Goal: Transaction & Acquisition: Purchase product/service

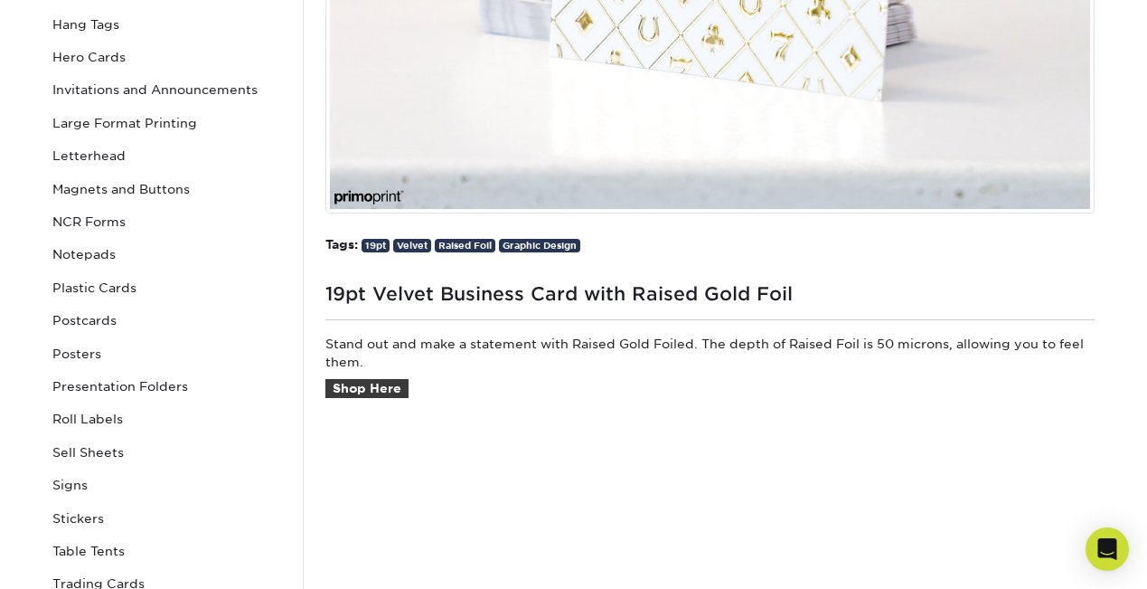
scroll to position [647, 0]
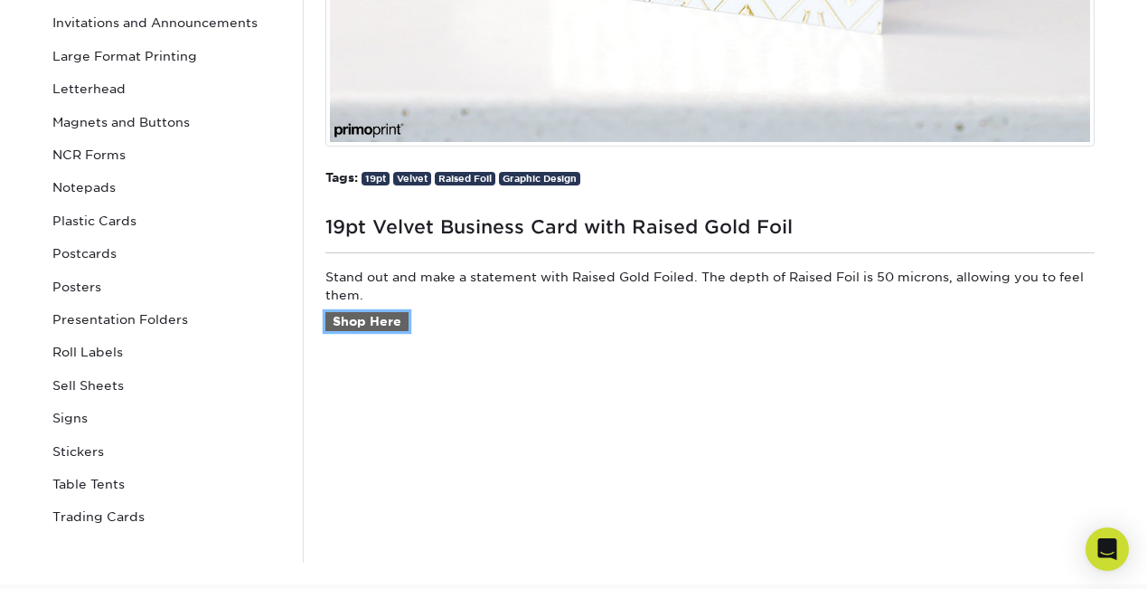
click at [379, 326] on link "Shop Here" at bounding box center [366, 322] width 83 height 20
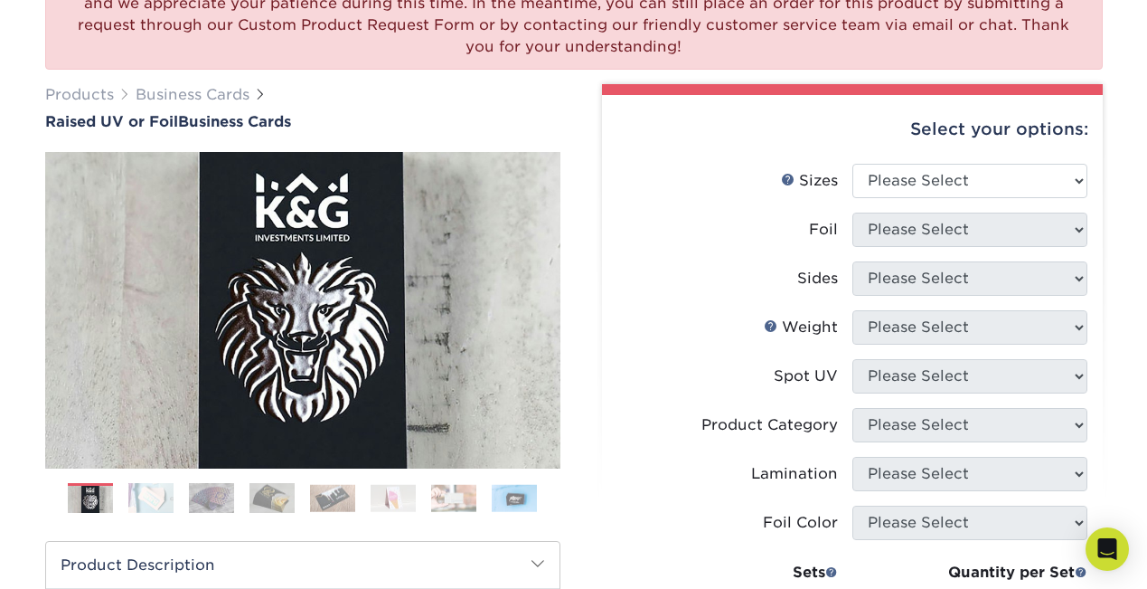
scroll to position [196, 0]
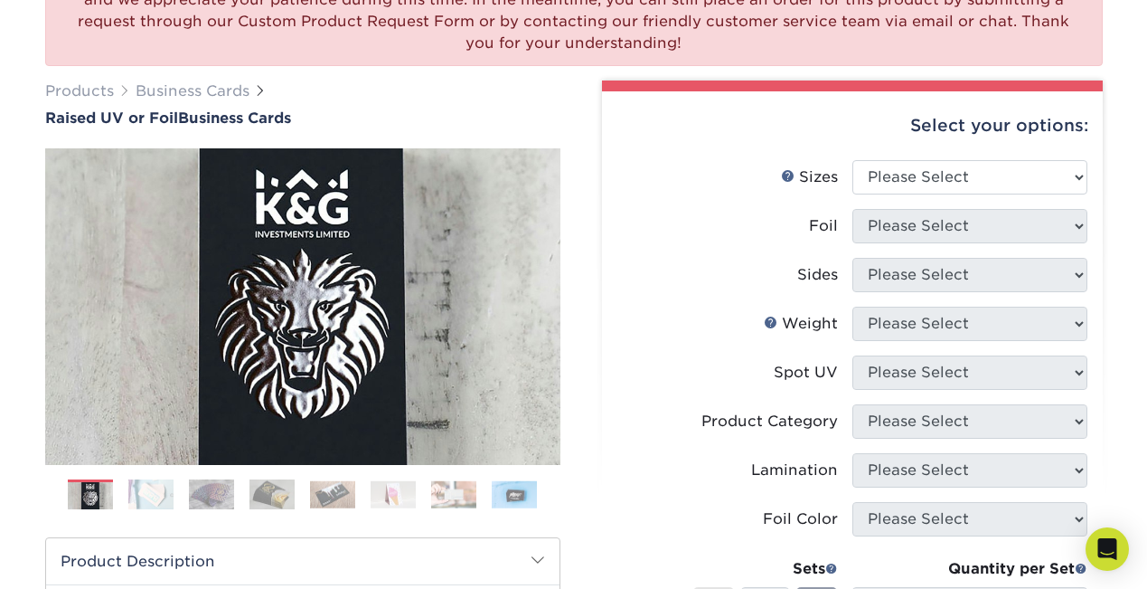
click at [150, 498] on img at bounding box center [150, 494] width 45 height 32
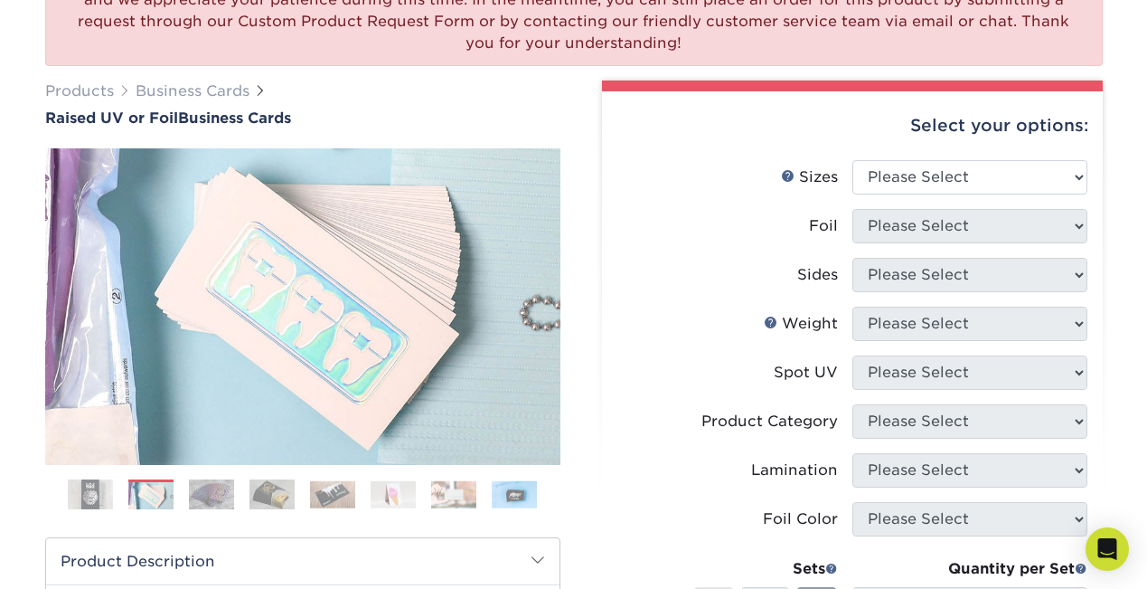
click at [212, 500] on img at bounding box center [211, 494] width 45 height 32
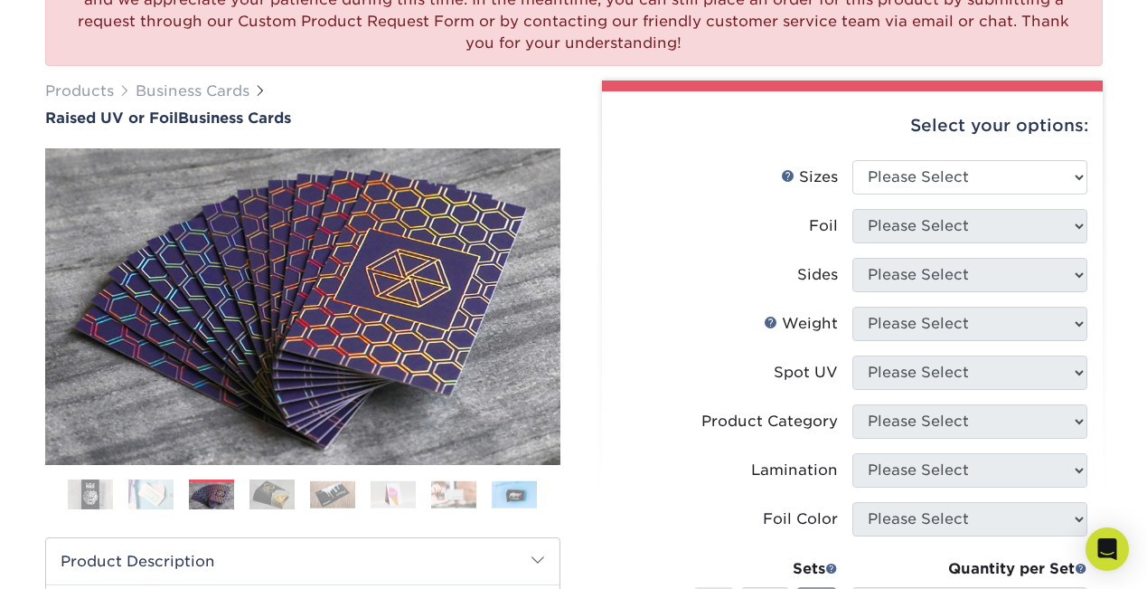
click at [273, 498] on img at bounding box center [272, 494] width 45 height 32
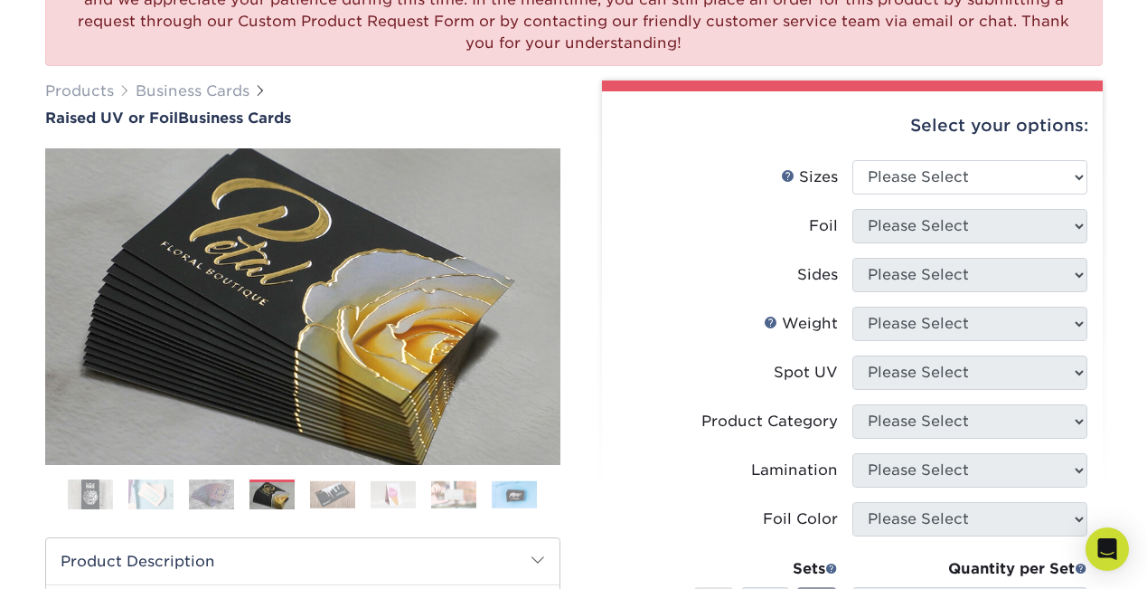
click at [329, 499] on img at bounding box center [332, 494] width 45 height 28
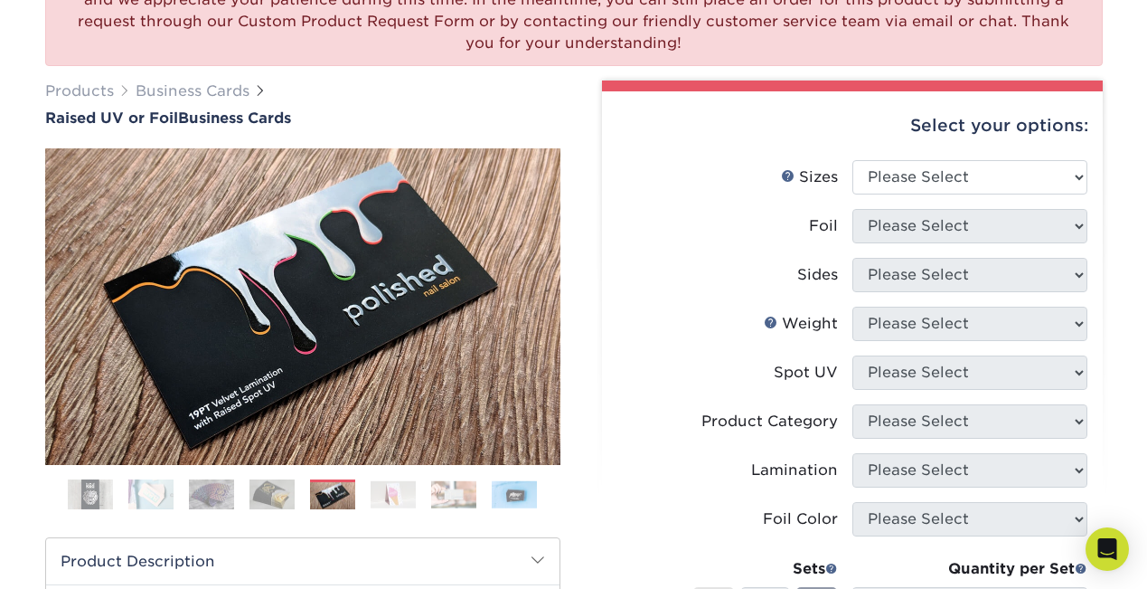
click at [395, 496] on img at bounding box center [393, 494] width 45 height 28
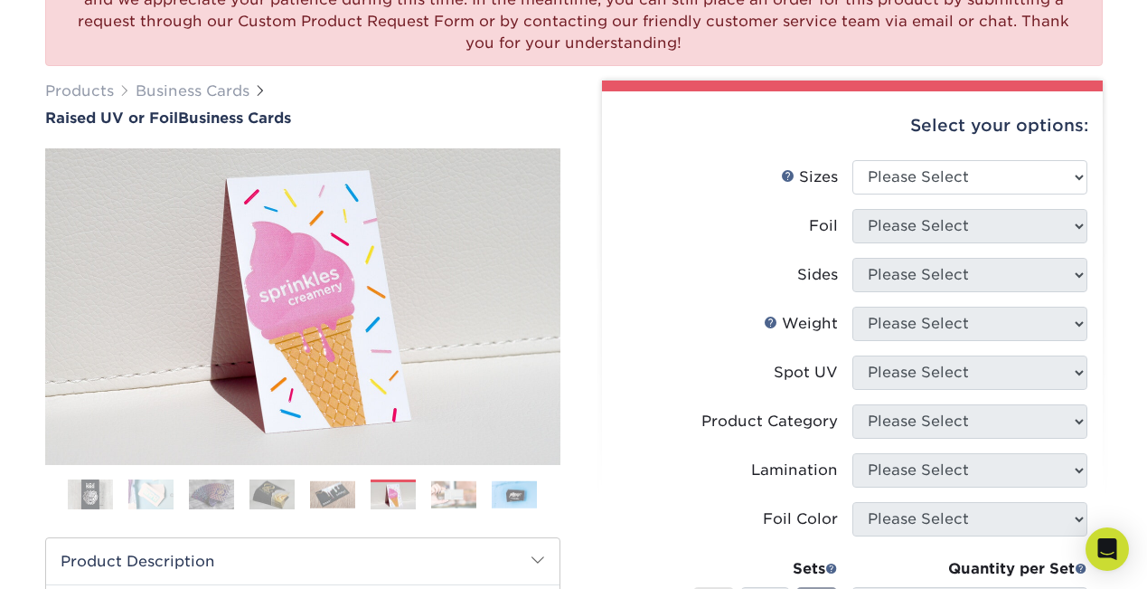
click at [451, 499] on img at bounding box center [453, 494] width 45 height 28
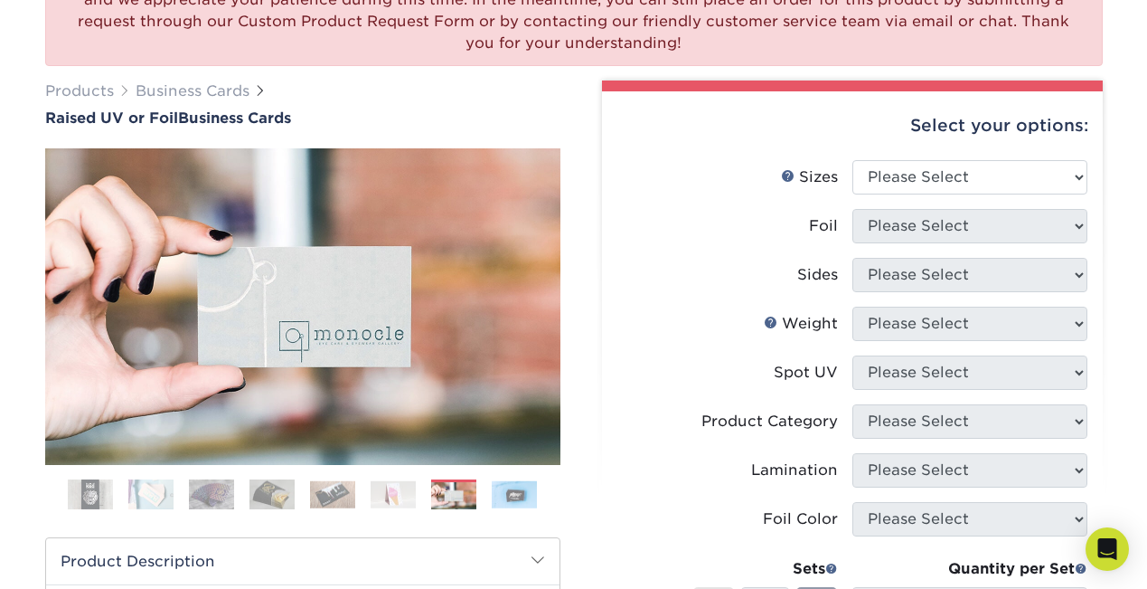
click at [523, 500] on img at bounding box center [514, 494] width 45 height 28
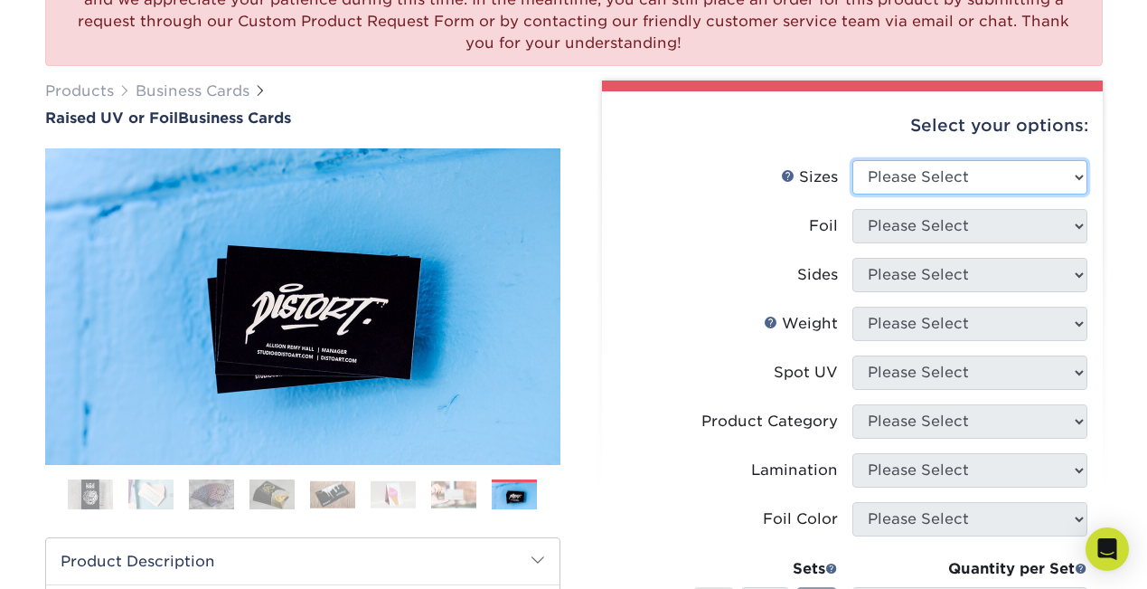
select select "2.00x3.50"
click option "2" x 3.5" - Standard" at bounding box center [0, 0] width 0 height 0
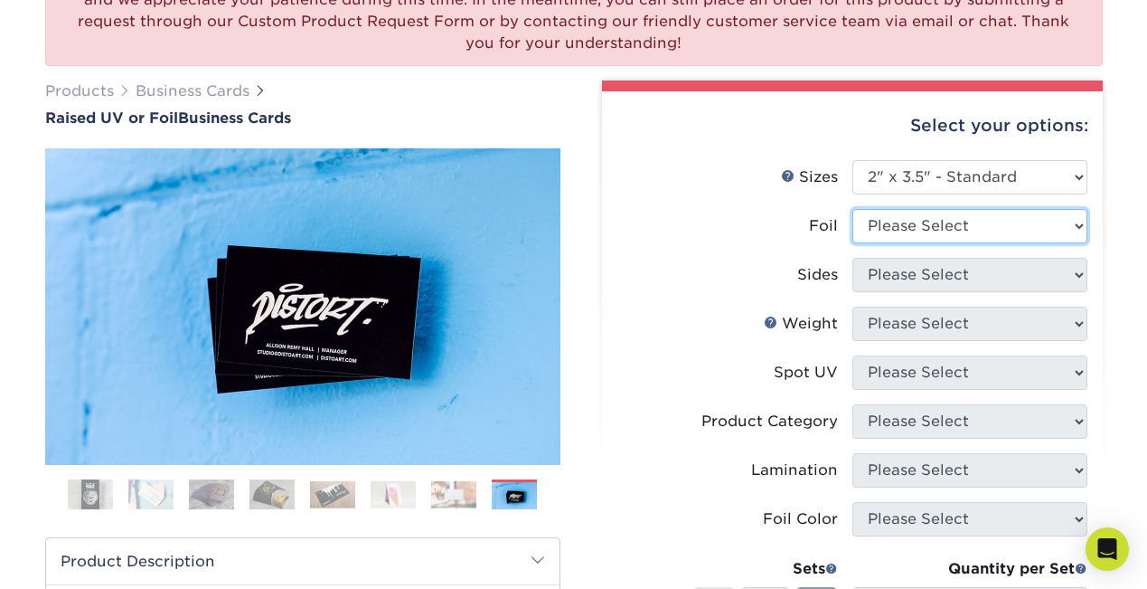
select select "1"
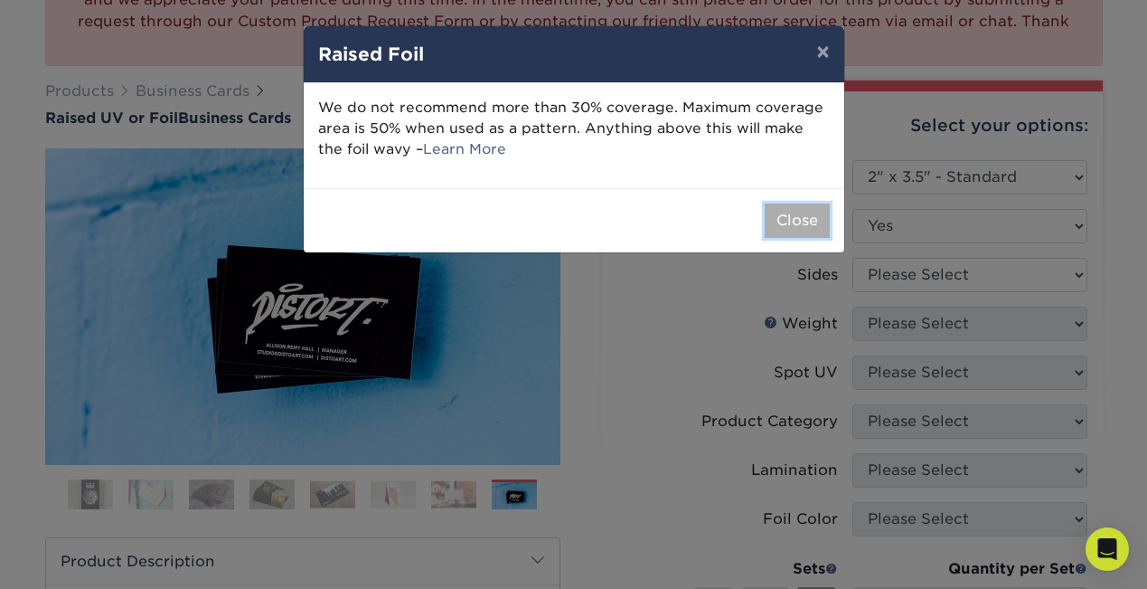
click at [777, 222] on button "Close" at bounding box center [797, 220] width 65 height 34
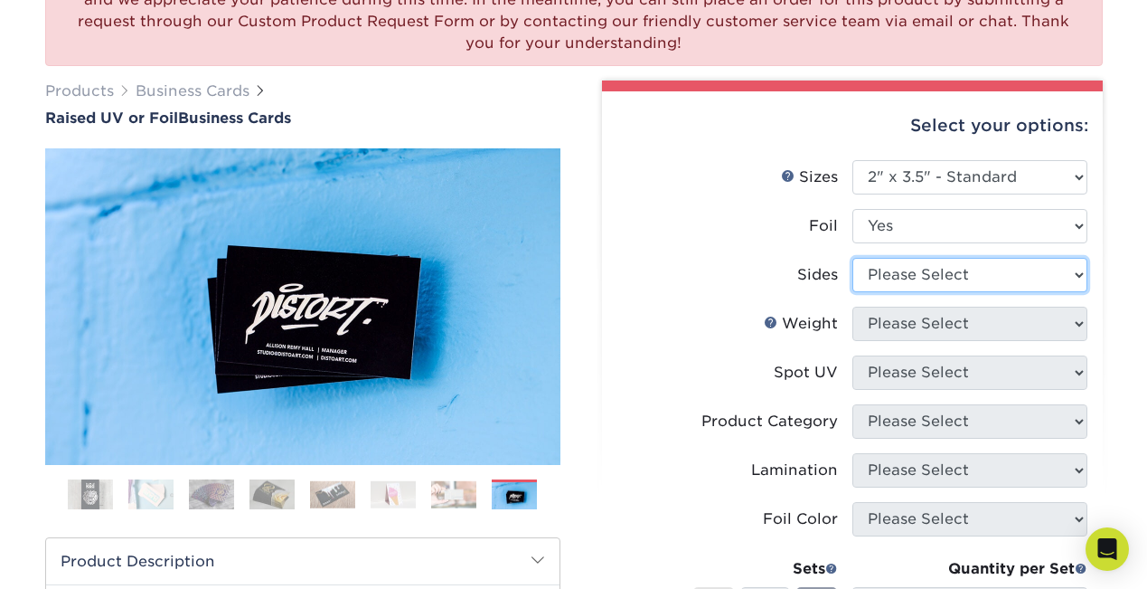
select select "34527644-b4fd-4ffb-9092-1318eefcd9d9"
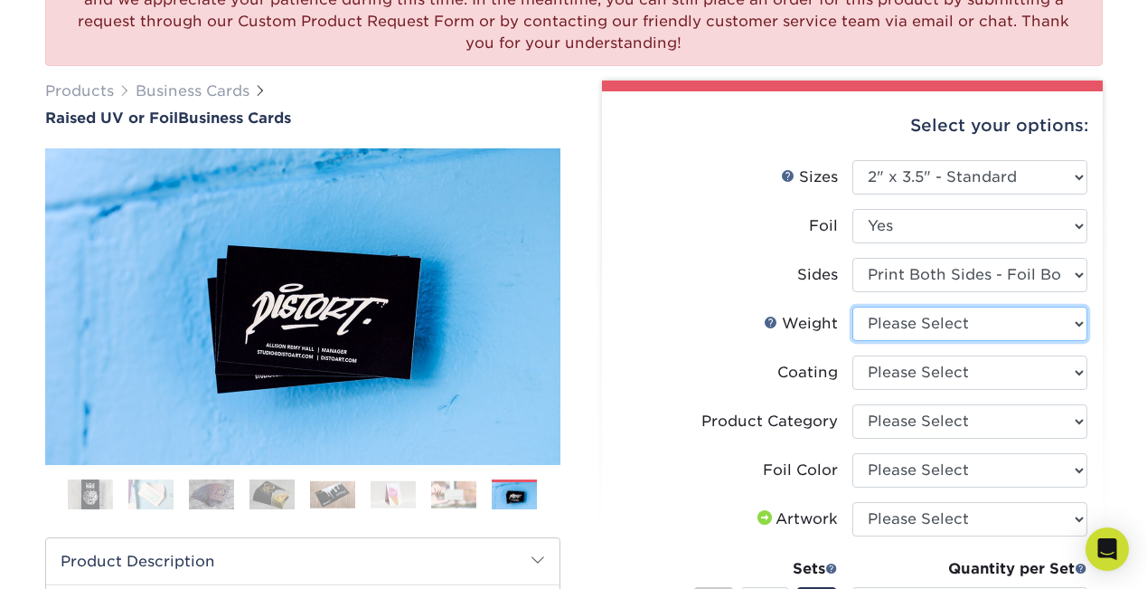
select select "16PT"
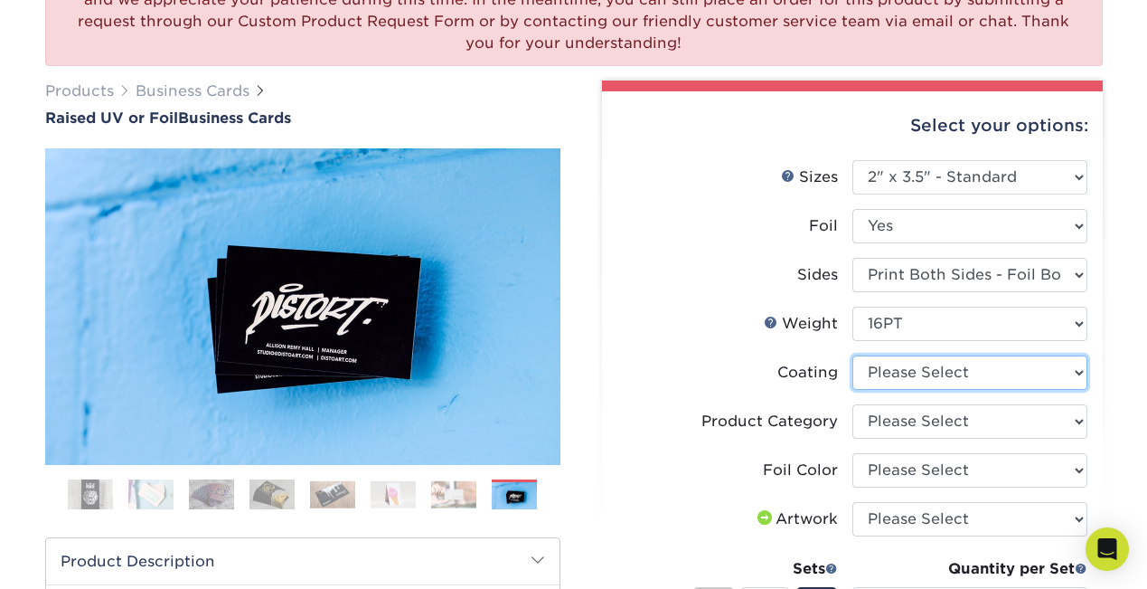
select select "3e7618de-abca-4bda-9f97-8b9129e913d8"
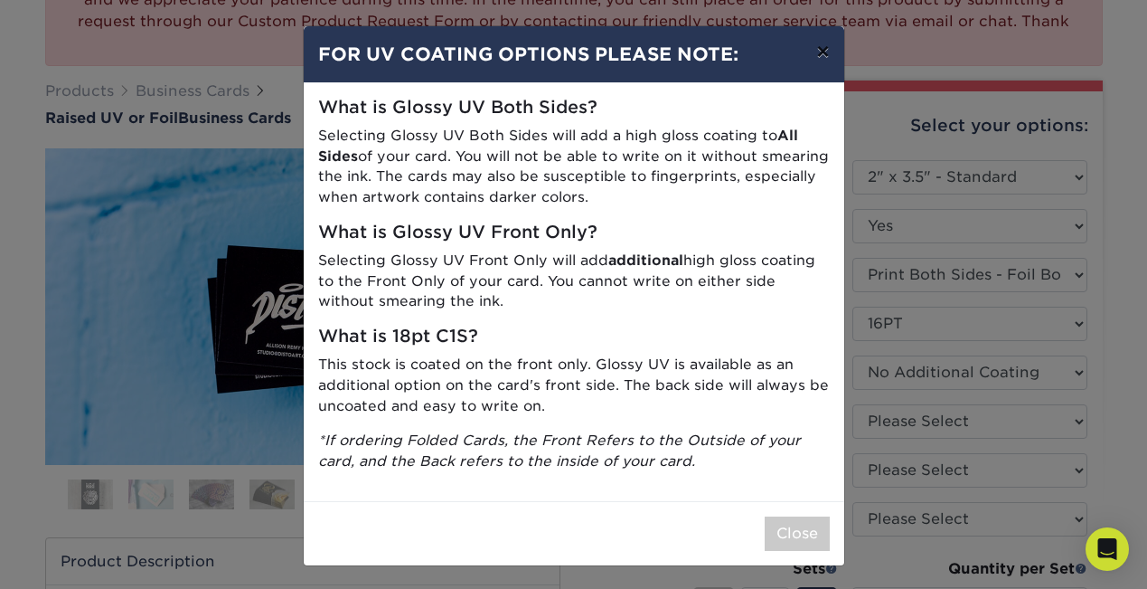
click at [825, 62] on button "×" at bounding box center [823, 51] width 42 height 51
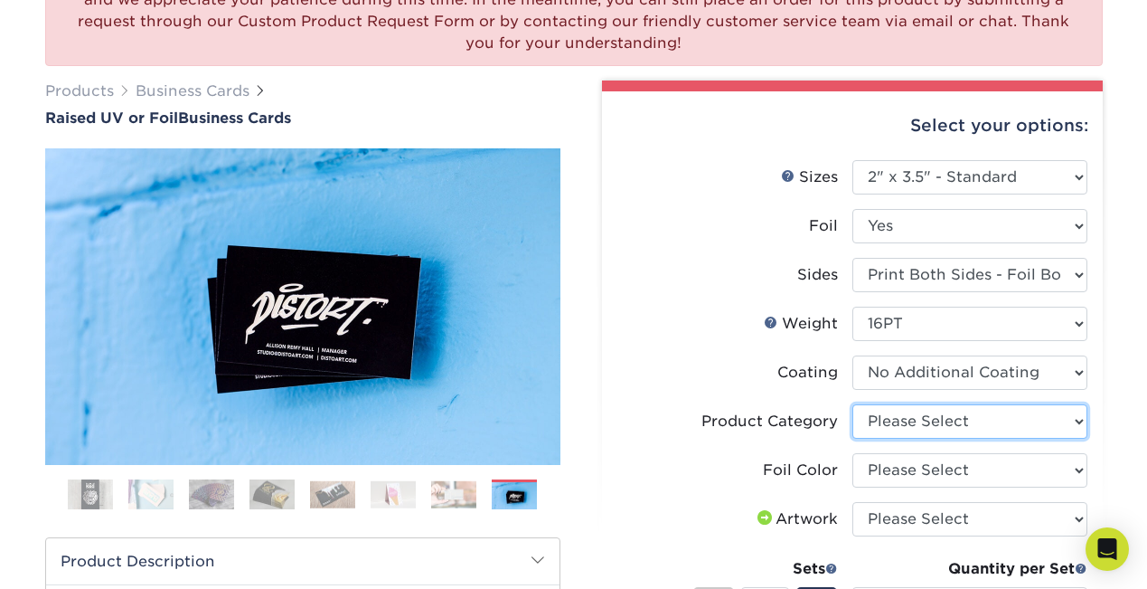
select select "3b5148f1-0588-4f88-a218-97bcfdce65c1"
click option "Business Cards" at bounding box center [0, 0] width 0 height 0
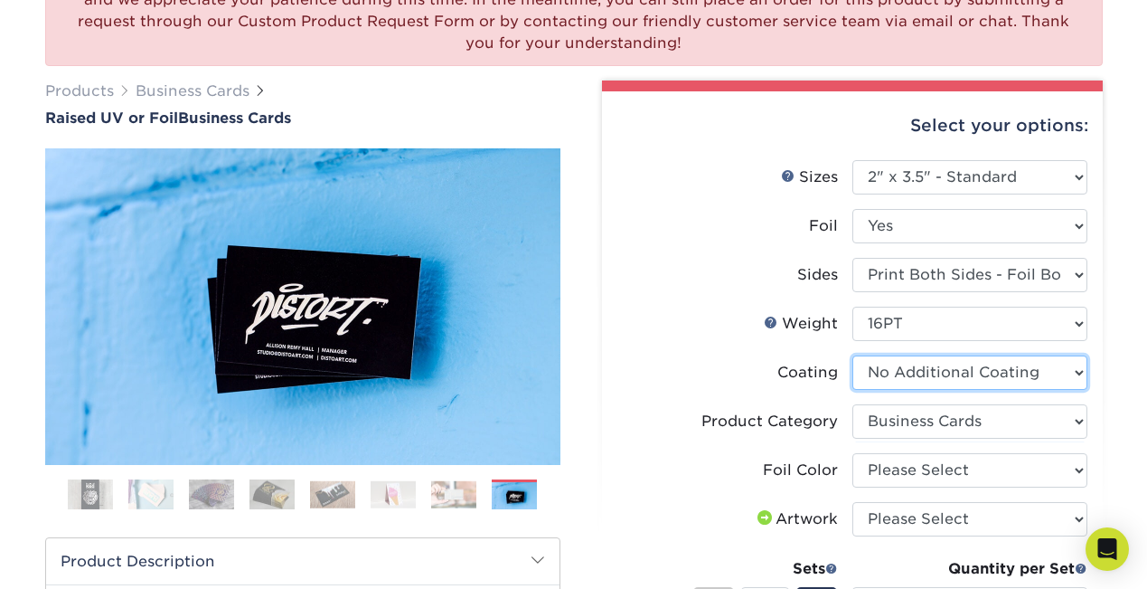
click at [853, 355] on select at bounding box center [970, 372] width 235 height 34
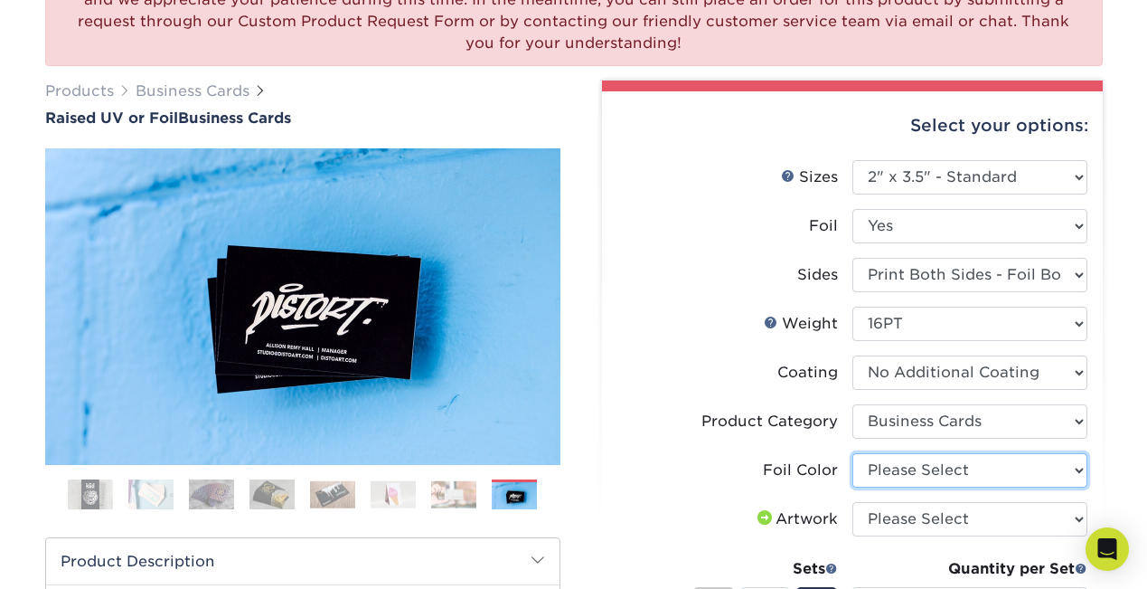
select select "acffa4a5-22f9-4585-ba3f-0adaa54b8c85"
click option "Gold Foil" at bounding box center [0, 0] width 0 height 0
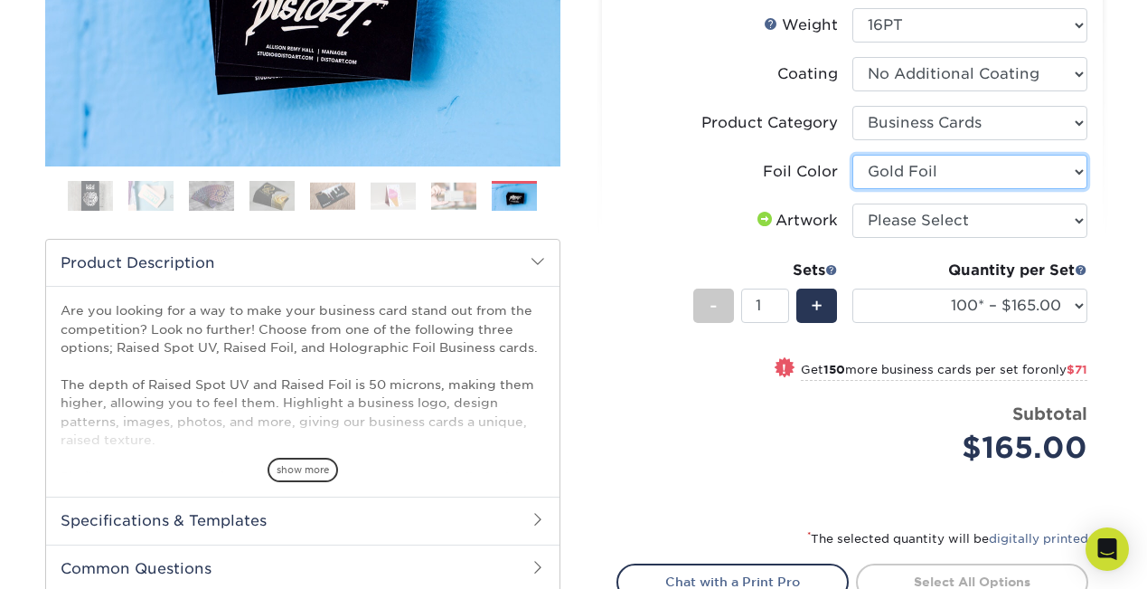
scroll to position [514, 0]
